Goal: Transaction & Acquisition: Purchase product/service

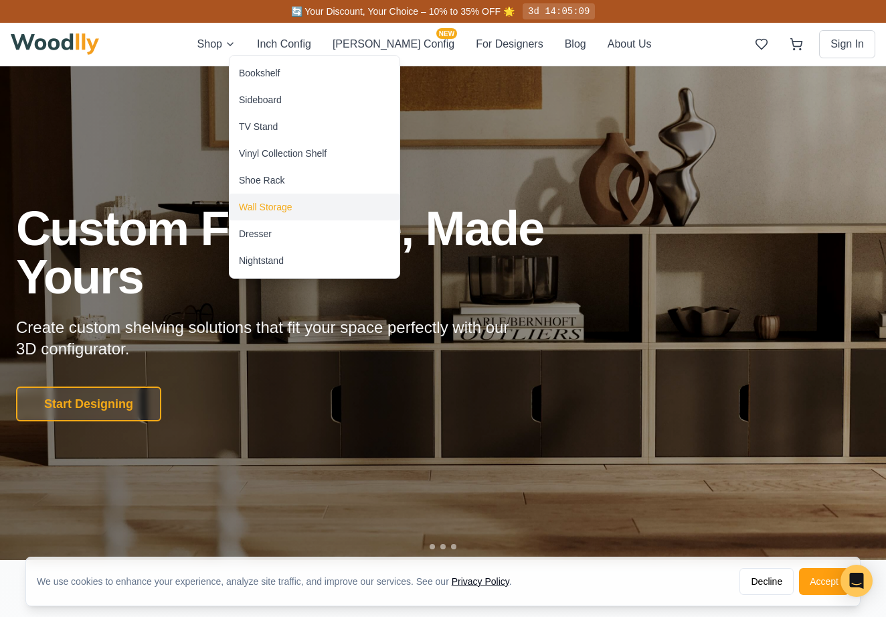
click at [262, 204] on div "Wall Storage" at bounding box center [266, 206] width 54 height 13
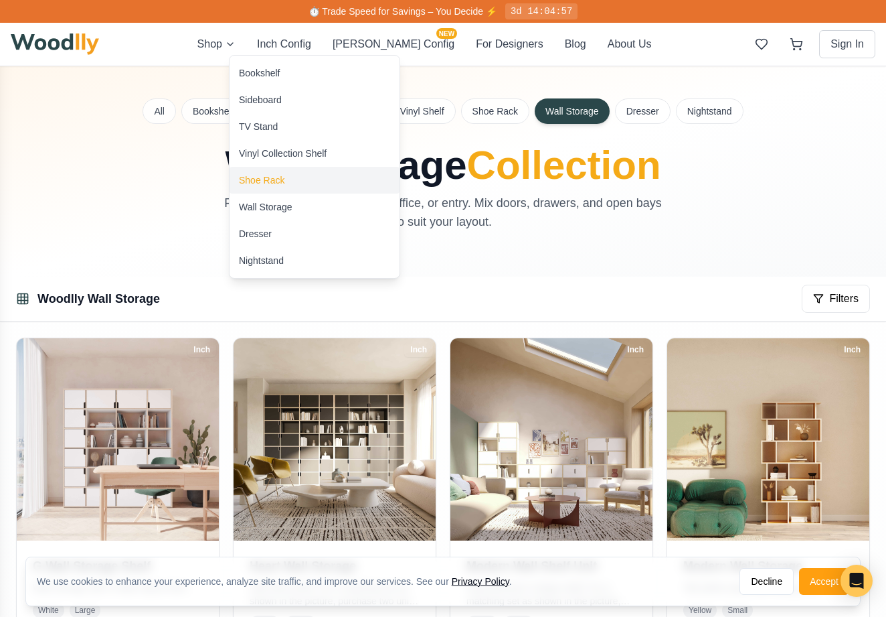
click at [254, 182] on div "Shoe Rack" at bounding box center [262, 179] width 46 height 13
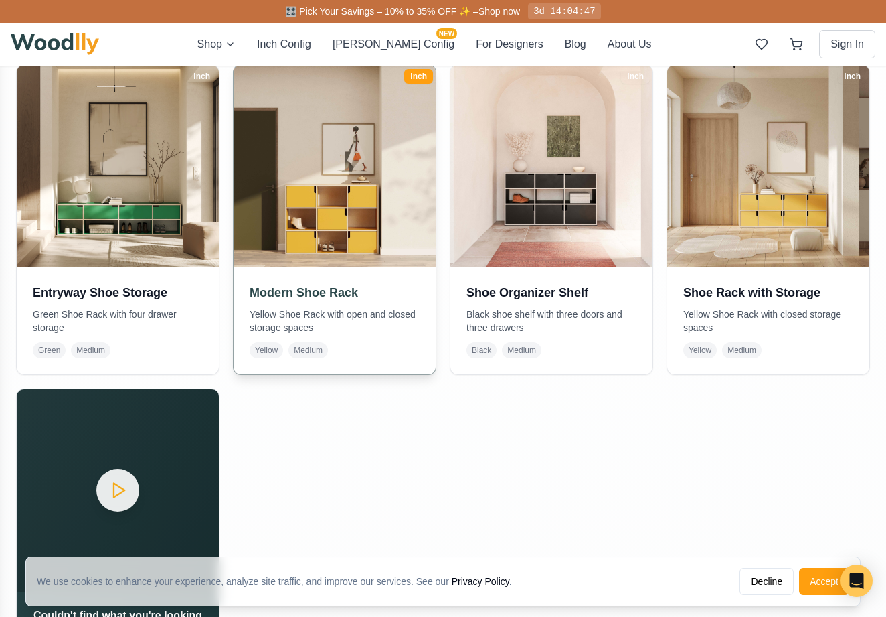
scroll to position [305, 0]
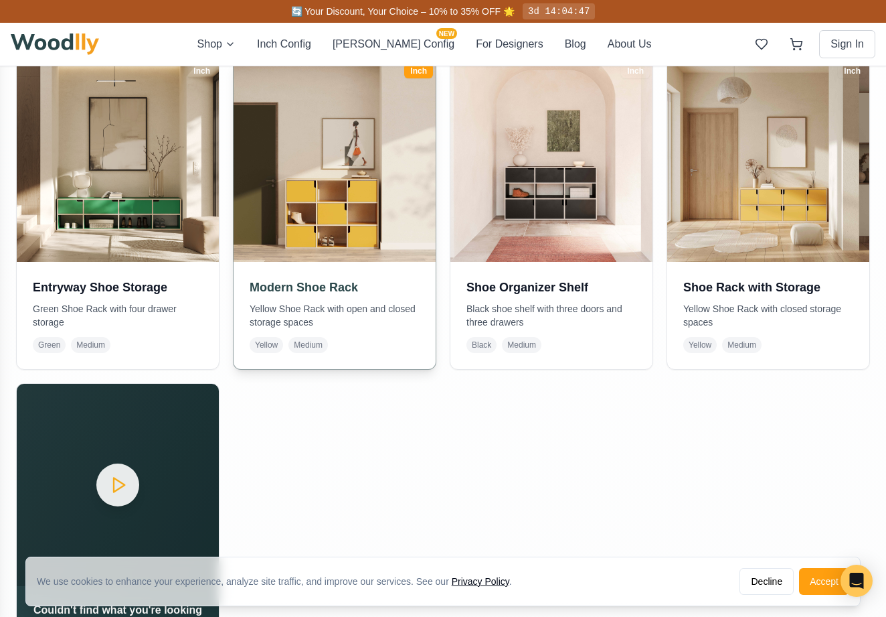
click at [334, 226] on img at bounding box center [334, 160] width 212 height 212
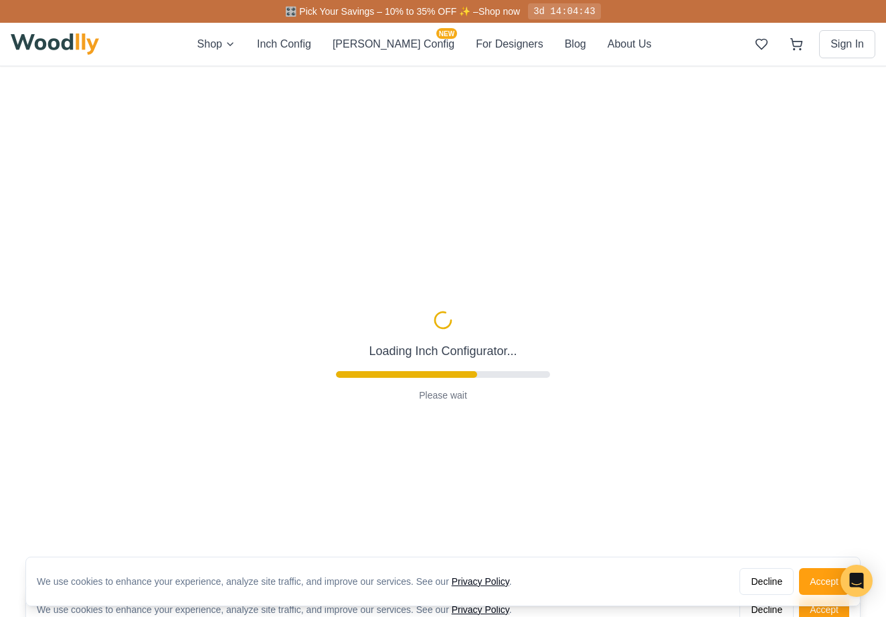
type input "47"
type input "3"
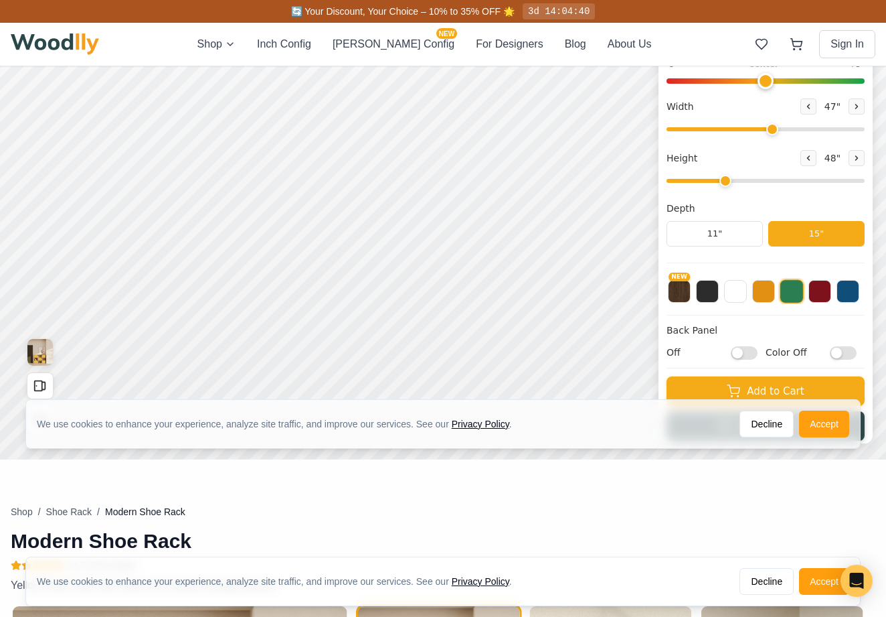
scroll to position [186, 0]
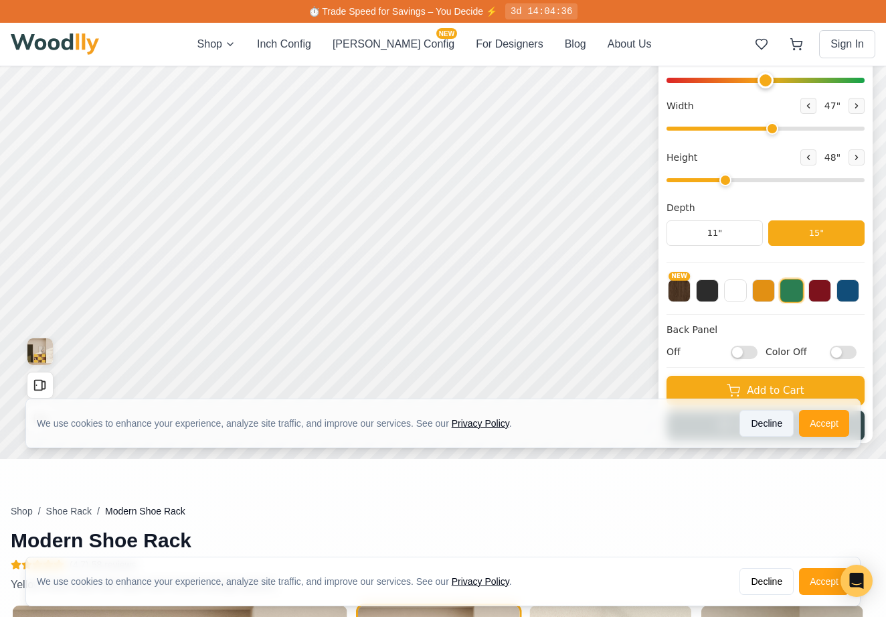
click at [771, 428] on button "Decline" at bounding box center [767, 423] width 54 height 27
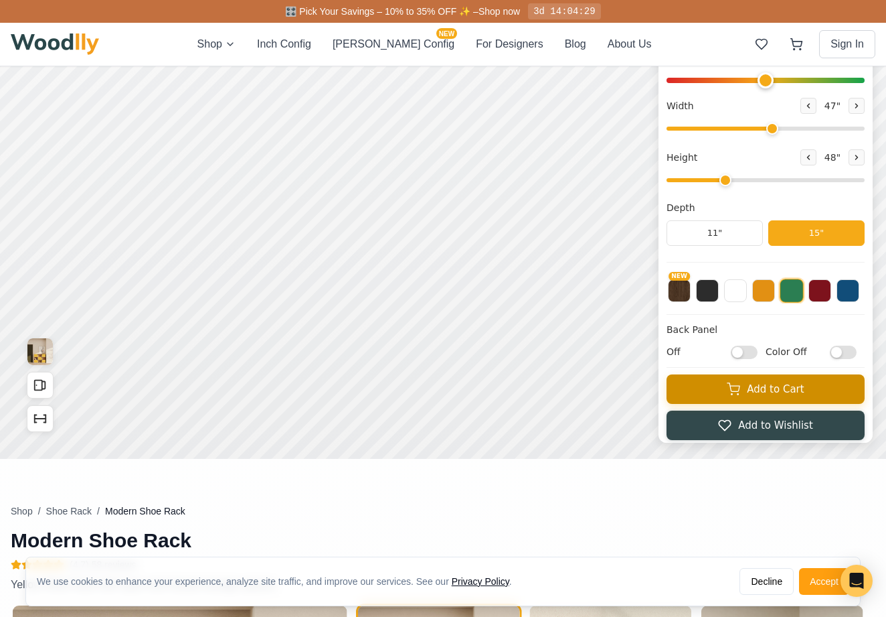
click at [754, 391] on button "Add to Cart" at bounding box center [766, 388] width 198 height 29
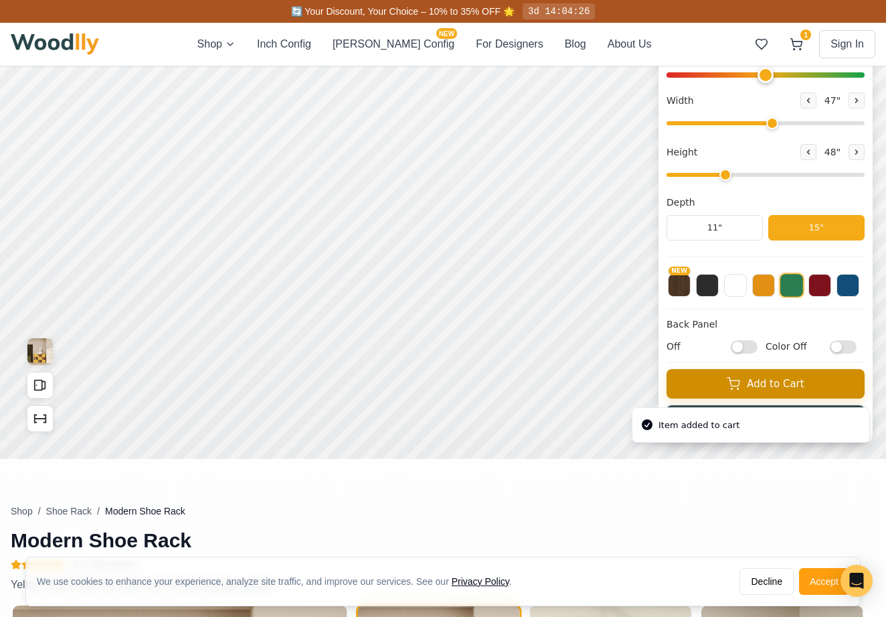
scroll to position [0, 0]
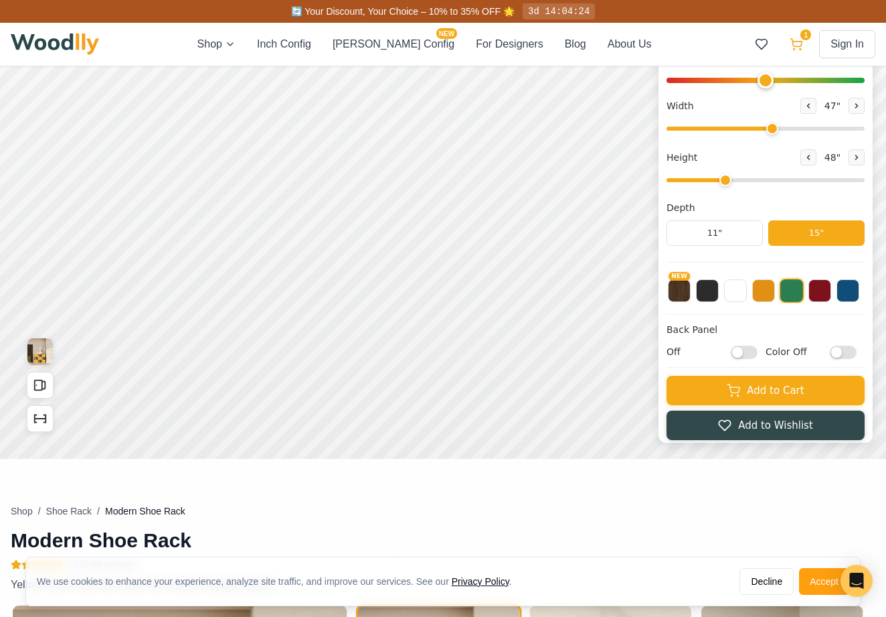
click at [797, 46] on icon at bounding box center [796, 43] width 11 height 8
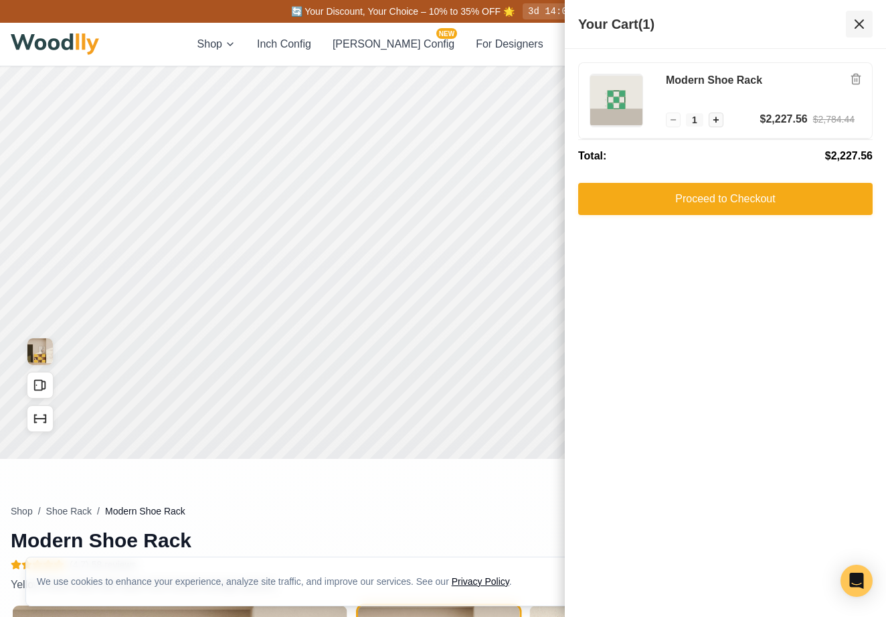
click at [859, 28] on icon at bounding box center [860, 24] width 16 height 16
